Goal: Book appointment/travel/reservation

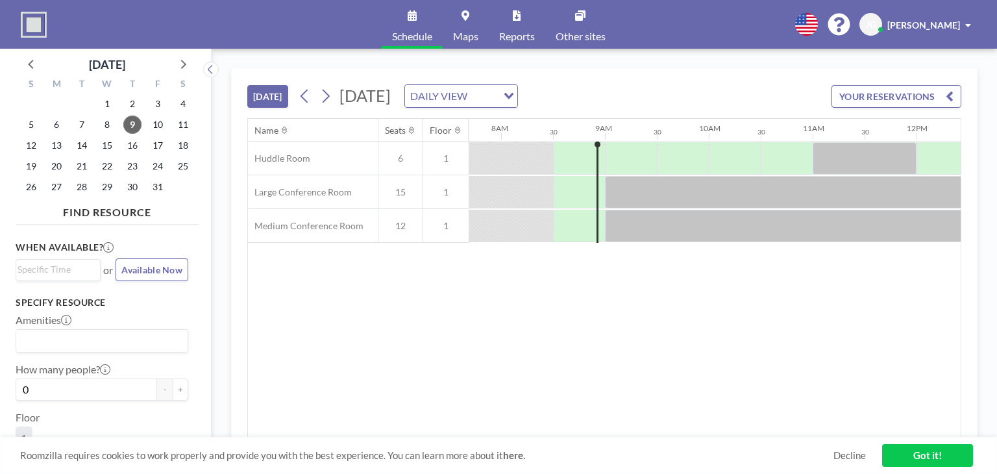
scroll to position [0, 831]
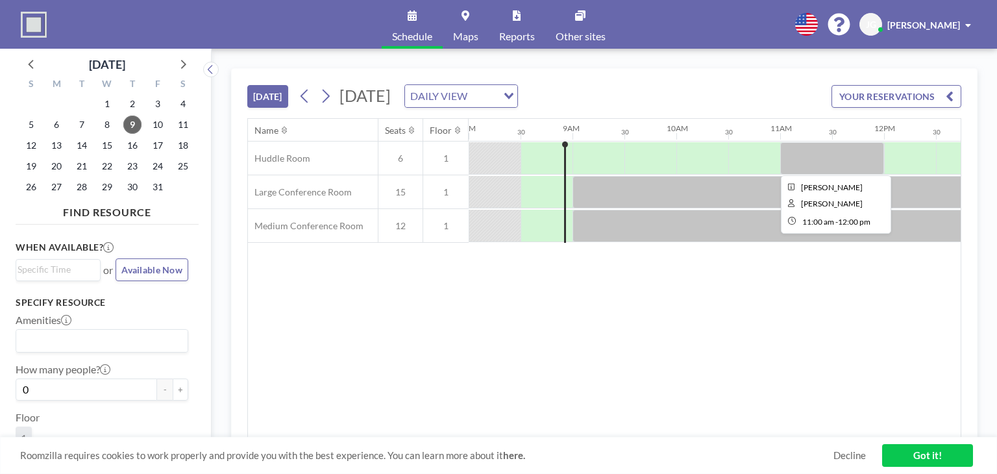
click at [807, 166] on div at bounding box center [832, 158] width 104 height 32
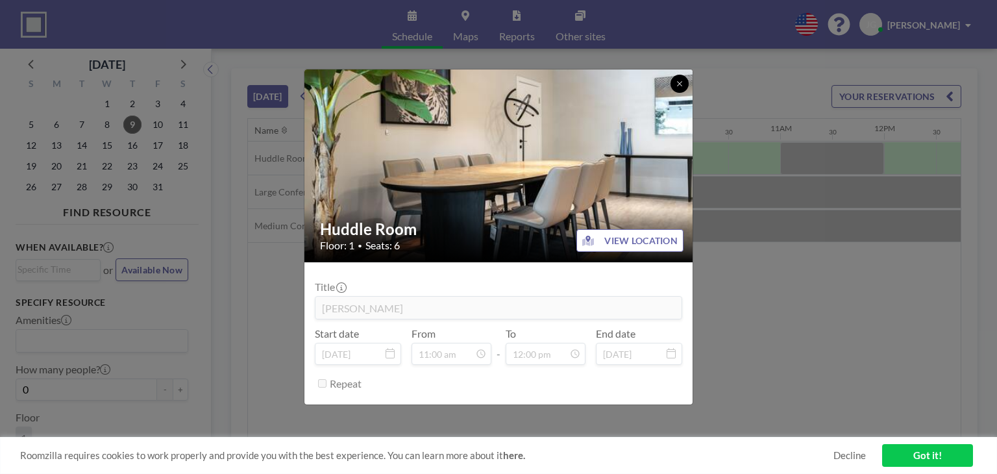
click at [680, 84] on icon at bounding box center [679, 83] width 5 height 5
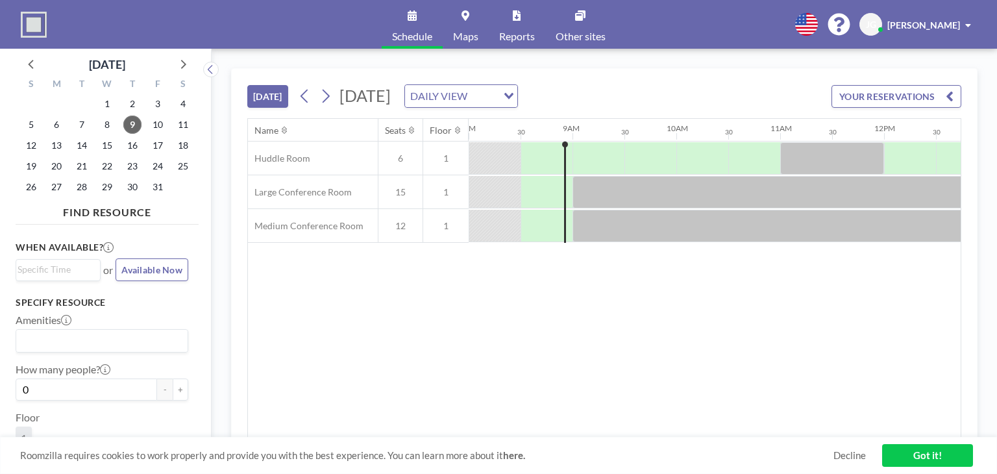
click at [34, 14] on img at bounding box center [34, 25] width 26 height 26
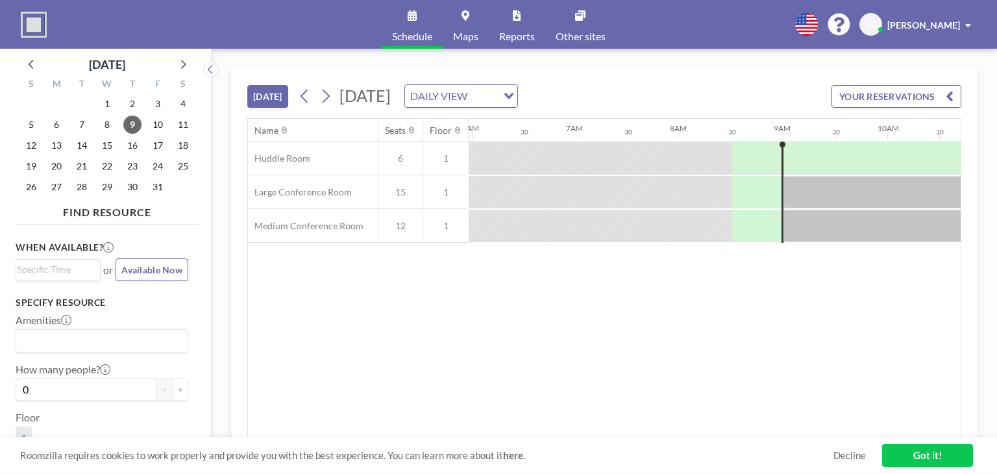
scroll to position [0, 591]
